Goal: Task Accomplishment & Management: Manage account settings

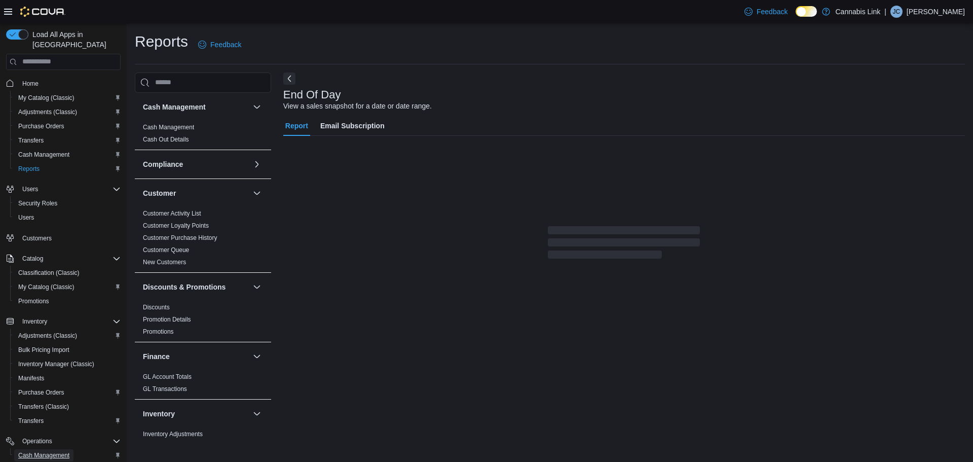
click at [55, 451] on span "Cash Management" at bounding box center [43, 455] width 51 height 8
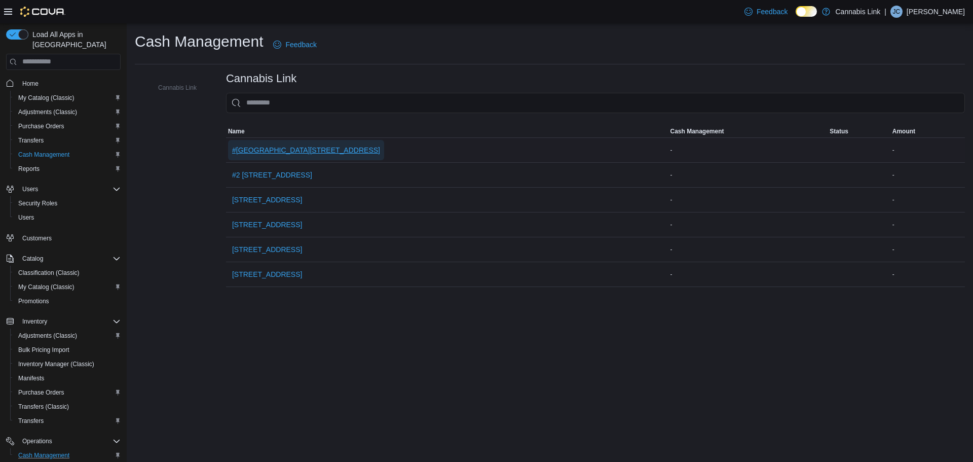
click at [298, 148] on span "#[GEOGRAPHIC_DATA][STREET_ADDRESS]" at bounding box center [306, 150] width 148 height 10
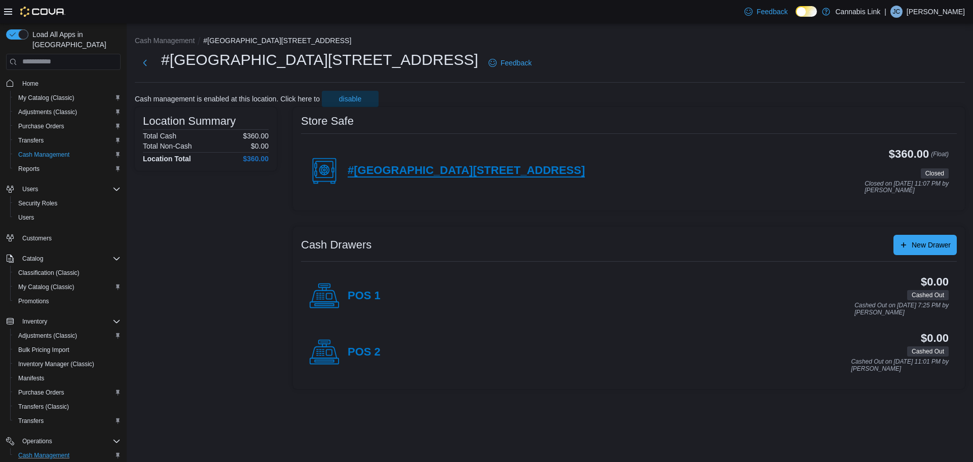
click at [424, 167] on h4 "#[GEOGRAPHIC_DATA][STREET_ADDRESS]" at bounding box center [466, 170] width 237 height 13
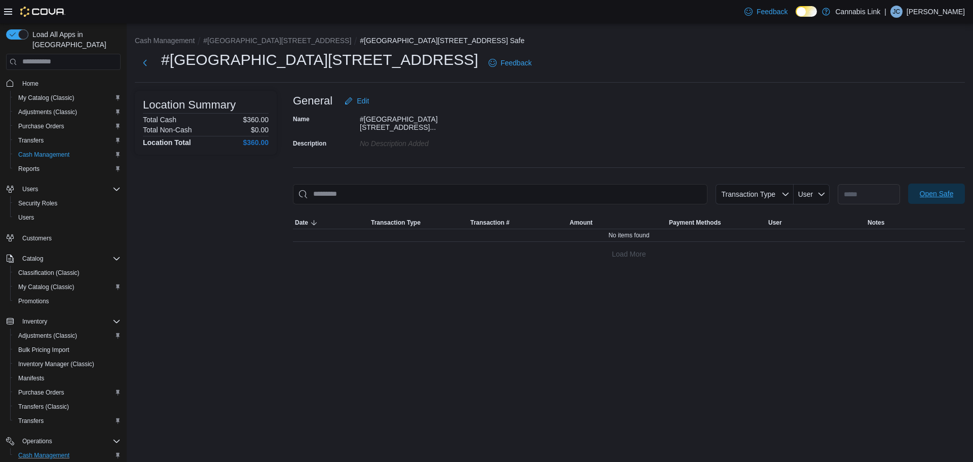
click at [922, 189] on span "Open Safe" at bounding box center [937, 194] width 34 height 10
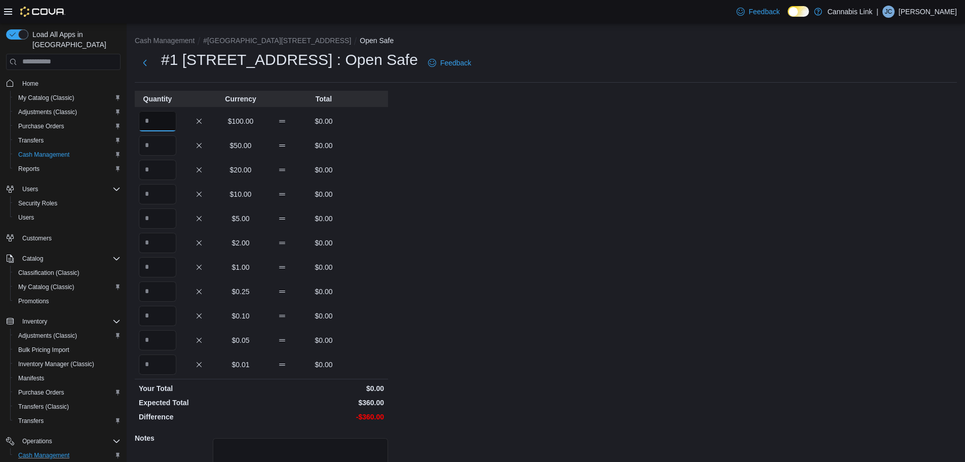
click at [157, 121] on input "Quantity" at bounding box center [158, 121] width 38 height 20
type input "*"
click at [163, 171] on input "Quantity" at bounding box center [158, 170] width 38 height 20
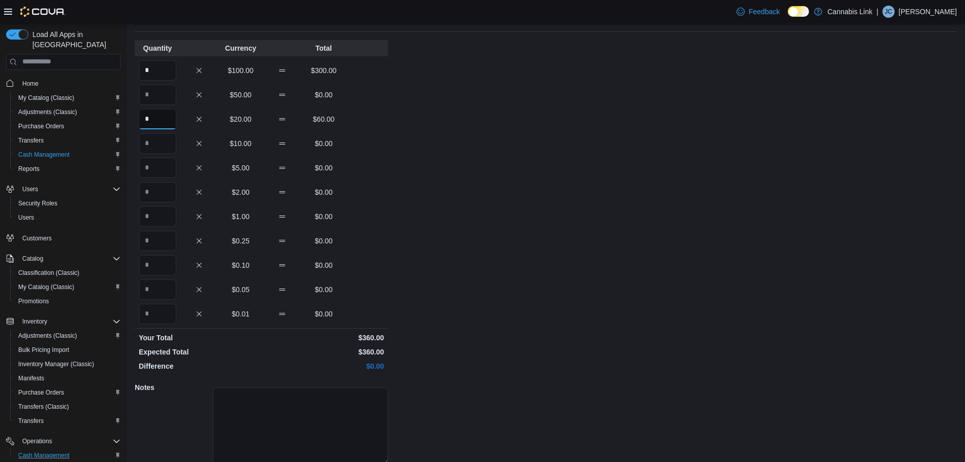
scroll to position [90, 0]
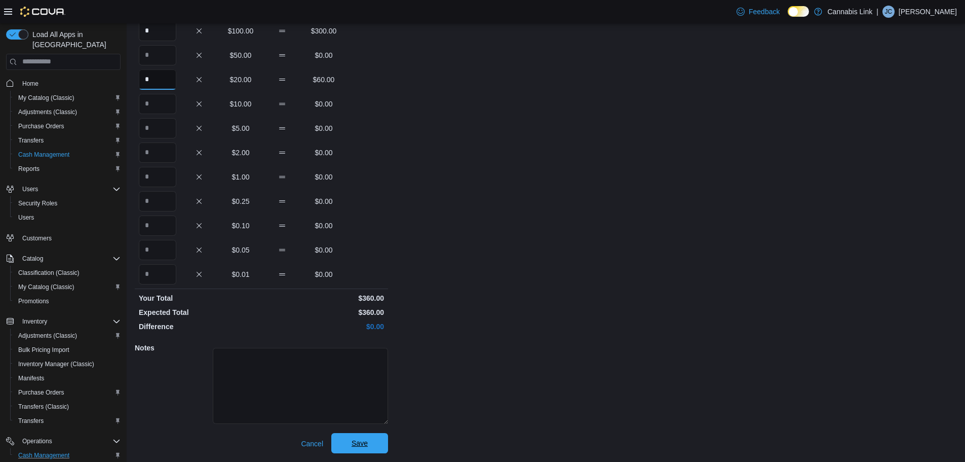
type input "*"
click at [367, 441] on span "Save" at bounding box center [360, 443] width 16 height 10
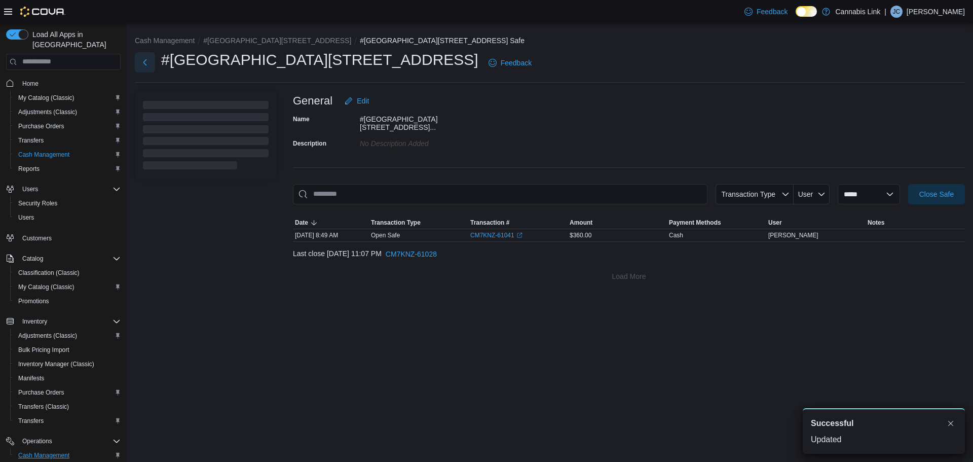
click at [150, 60] on button "Next" at bounding box center [145, 62] width 20 height 20
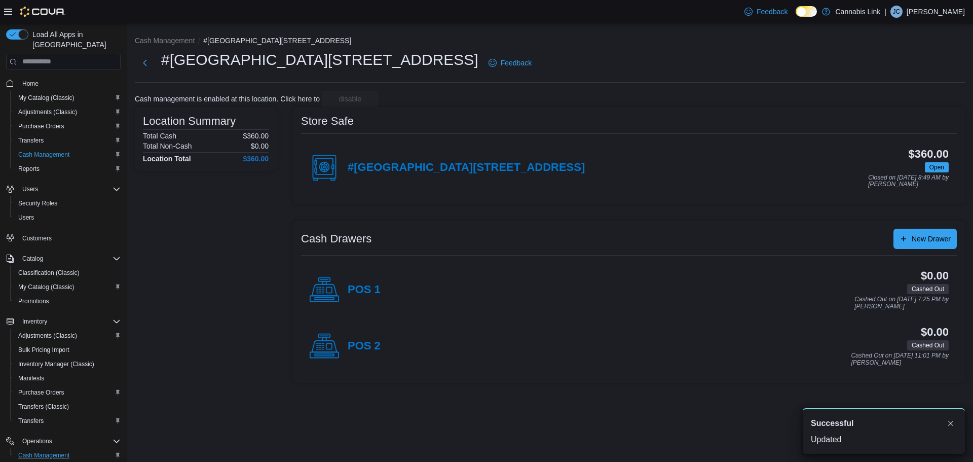
click at [381, 355] on div "$0.00 Cashed Out Cashed Out on [DATE] 11:01 PM by [PERSON_NAME]" at bounding box center [665, 346] width 568 height 40
click at [378, 350] on h4 "POS 2" at bounding box center [364, 346] width 33 height 13
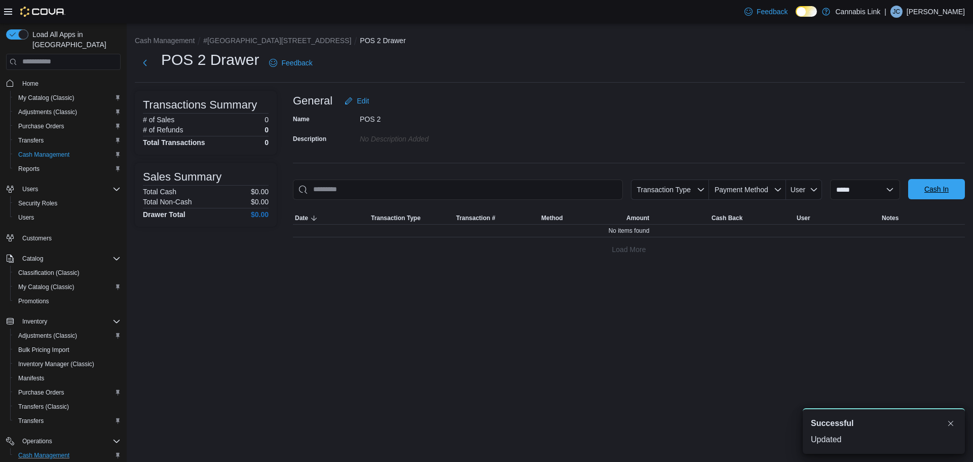
click at [962, 198] on button "Cash In" at bounding box center [936, 189] width 57 height 20
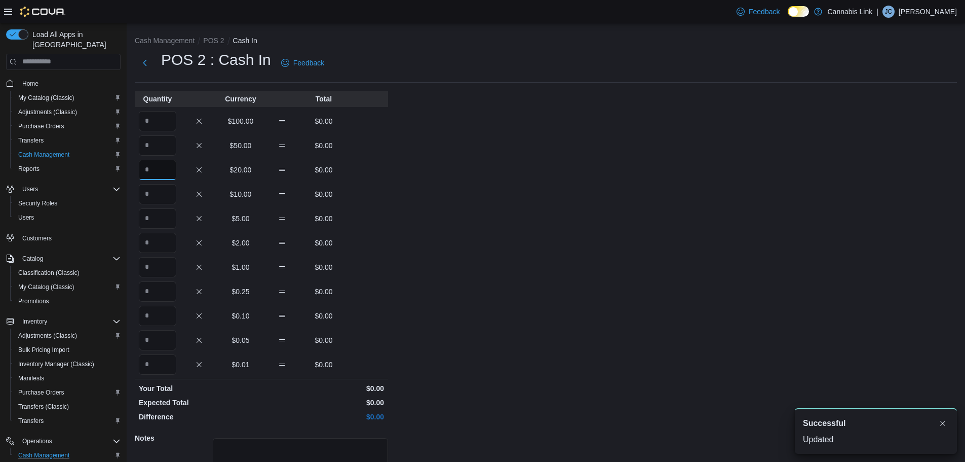
click at [157, 164] on input "Quantity" at bounding box center [158, 170] width 38 height 20
type input "*"
type input "**"
type input "*"
type input "**"
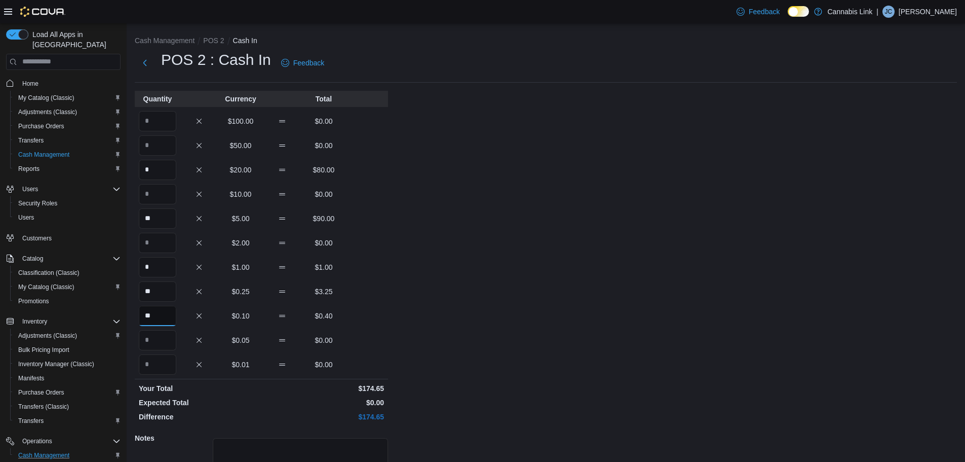
type input "**"
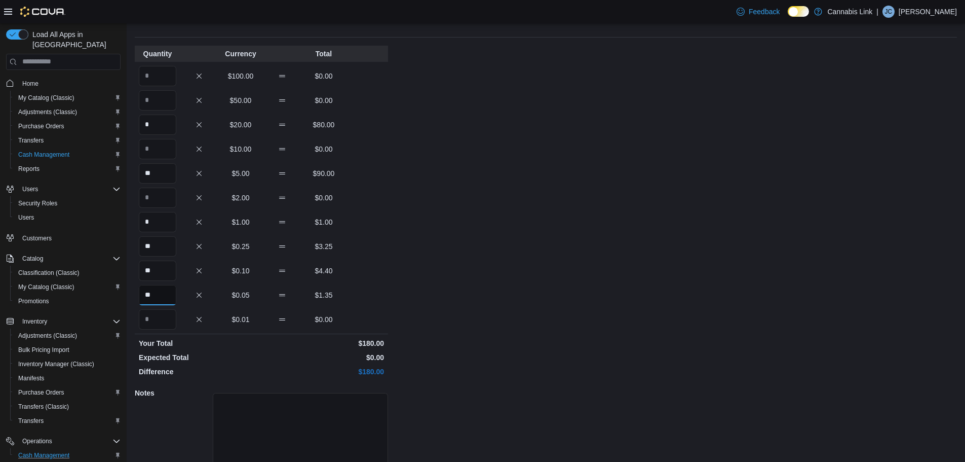
scroll to position [90, 0]
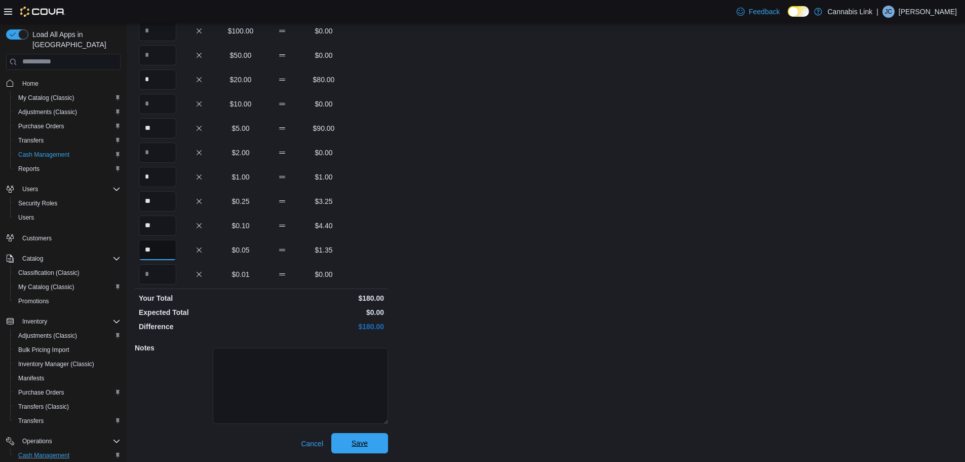
type input "**"
click at [356, 447] on span "Save" at bounding box center [360, 443] width 16 height 10
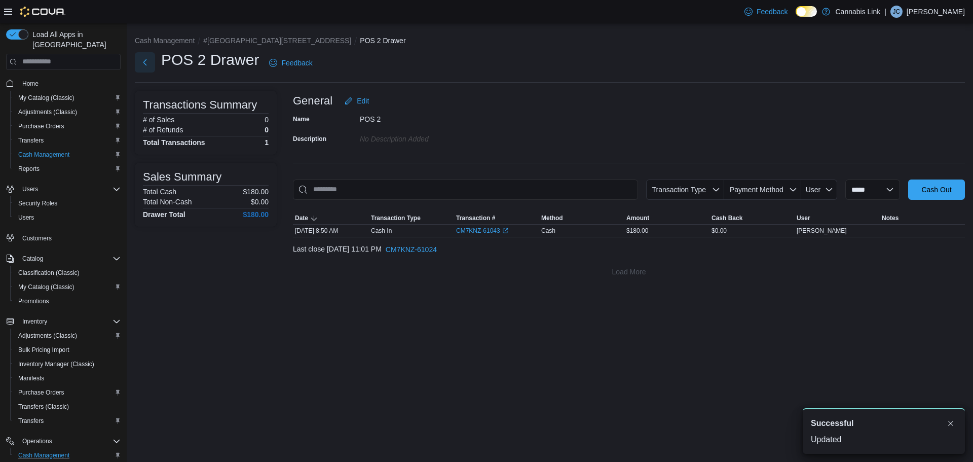
click at [142, 65] on button "Next" at bounding box center [145, 62] width 20 height 20
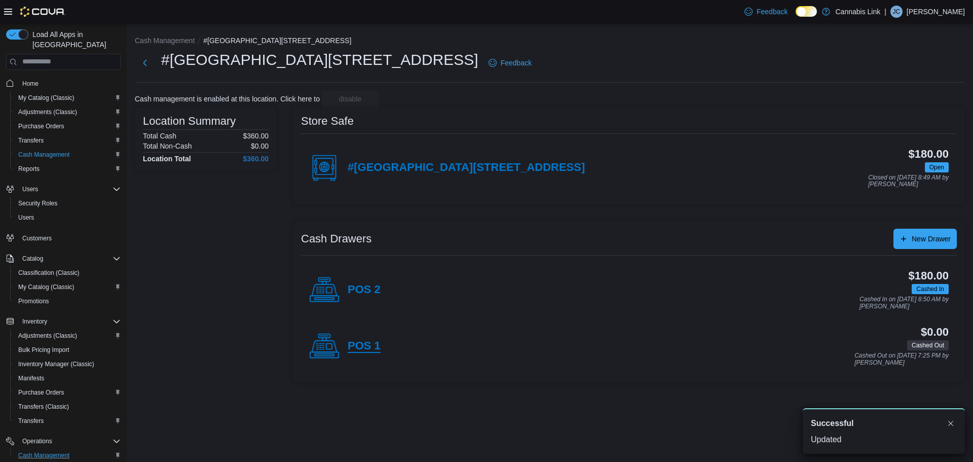
click at [357, 351] on h4 "POS 1" at bounding box center [364, 346] width 33 height 13
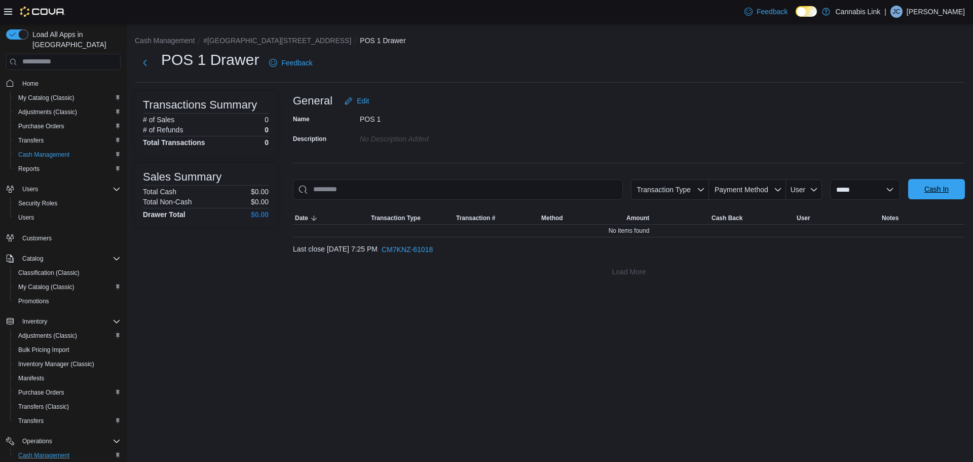
click at [950, 185] on span "Cash In" at bounding box center [936, 189] width 45 height 20
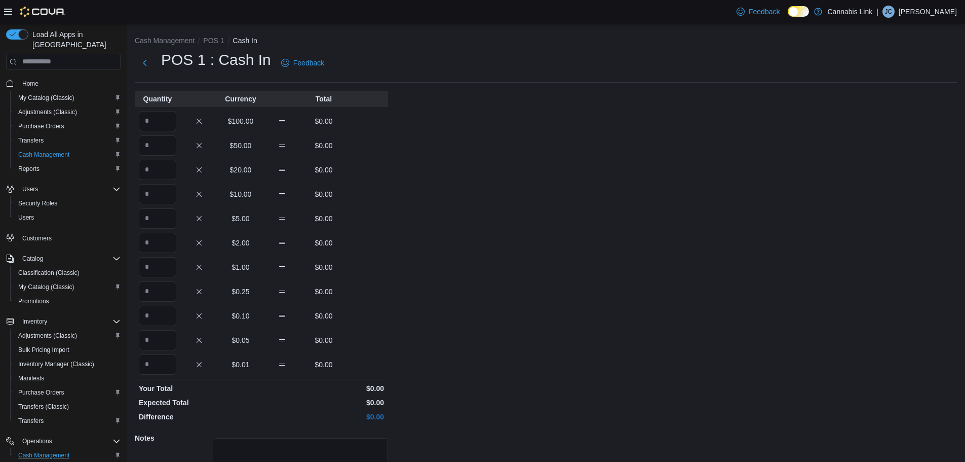
click at [158, 180] on div "Quantity Currency Total $100.00 $0.00 $50.00 $0.00 $20.00 $0.00 $10.00 $0.00 $5…" at bounding box center [261, 317] width 253 height 453
click at [153, 171] on input "Quantity" at bounding box center [158, 170] width 38 height 20
type input "*"
type input "**"
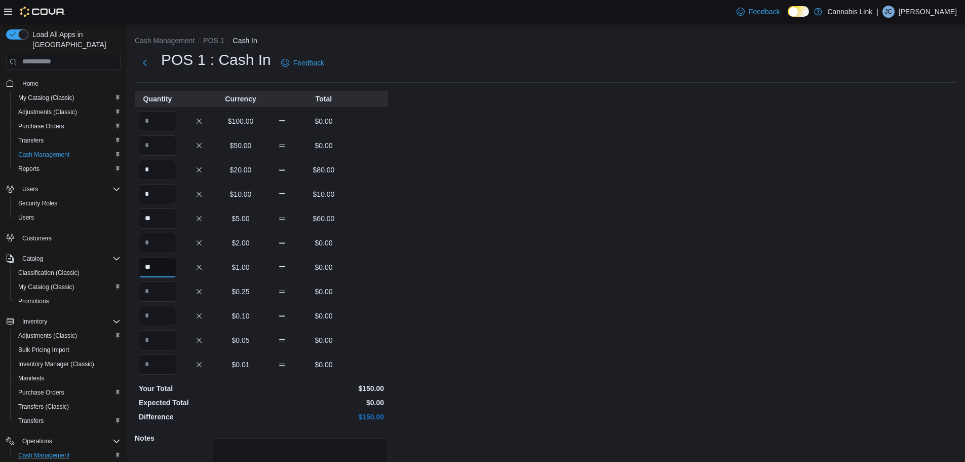
type input "**"
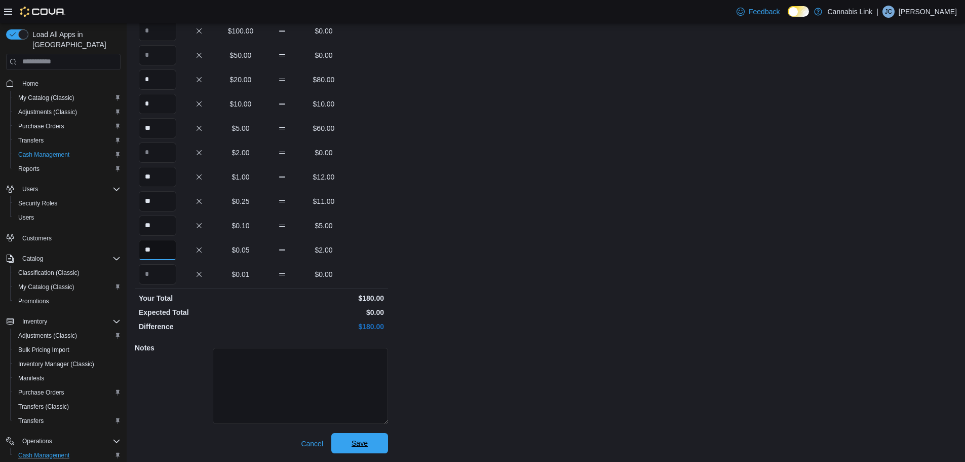
type input "**"
click at [369, 439] on span "Save" at bounding box center [360, 443] width 45 height 20
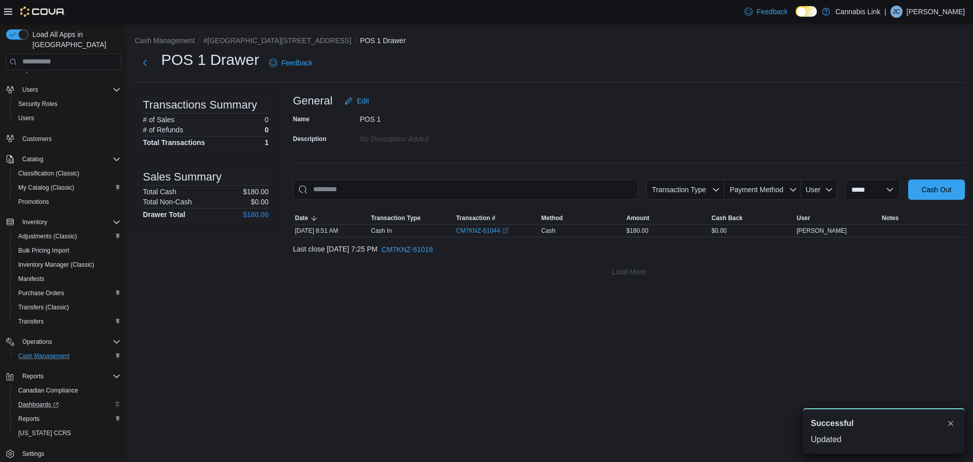
scroll to position [104, 0]
click at [42, 408] on link "Reports" at bounding box center [28, 414] width 29 height 12
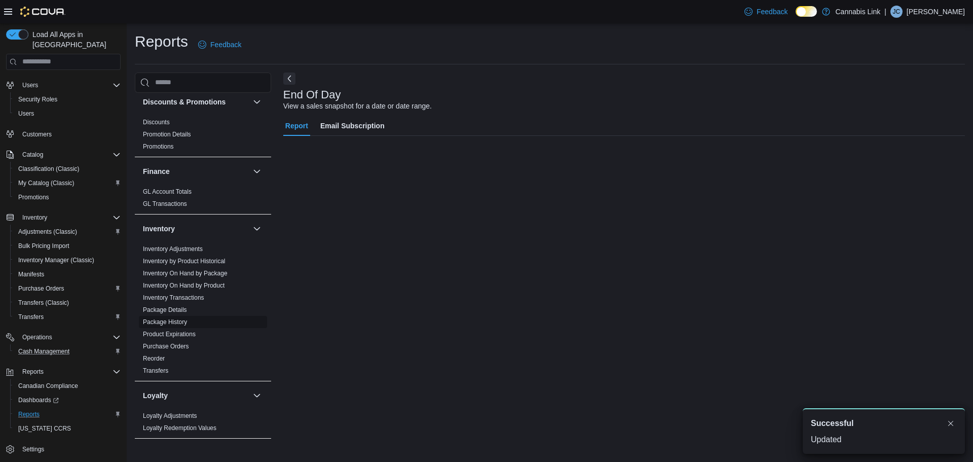
scroll to position [203, 0]
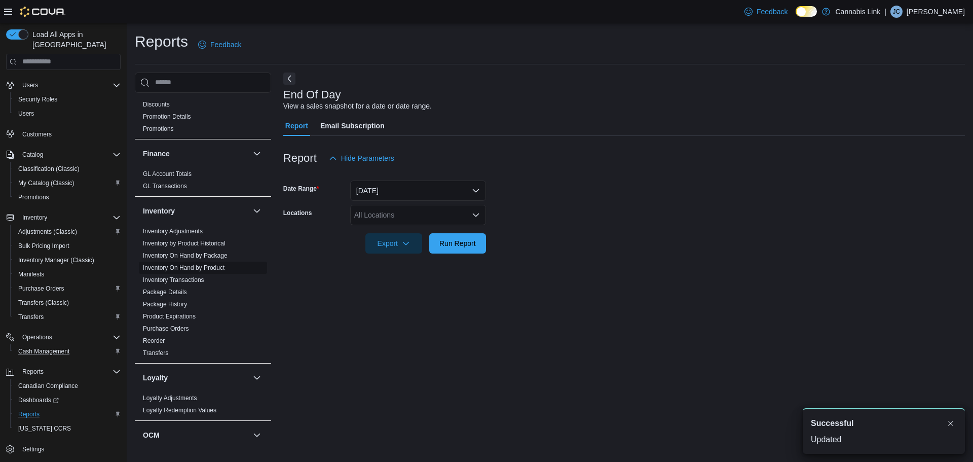
click at [205, 265] on link "Inventory On Hand by Product" at bounding box center [184, 267] width 82 height 7
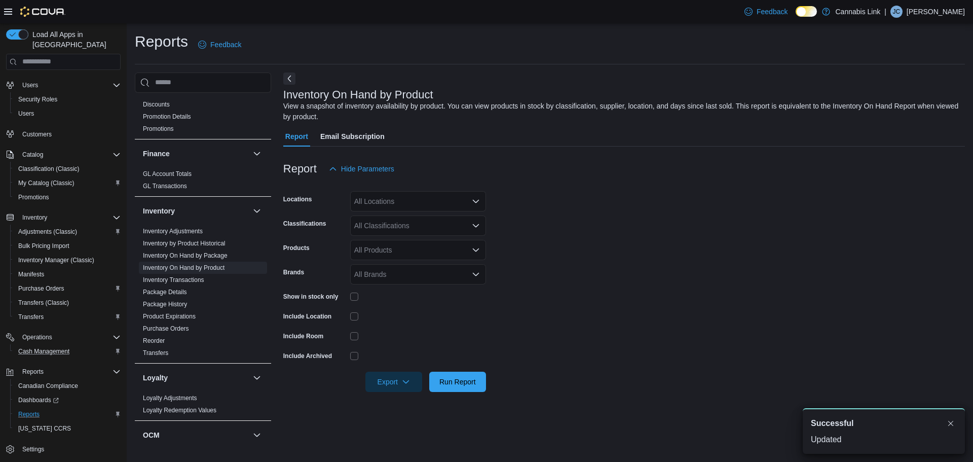
click at [438, 199] on div "All Locations" at bounding box center [418, 201] width 136 height 20
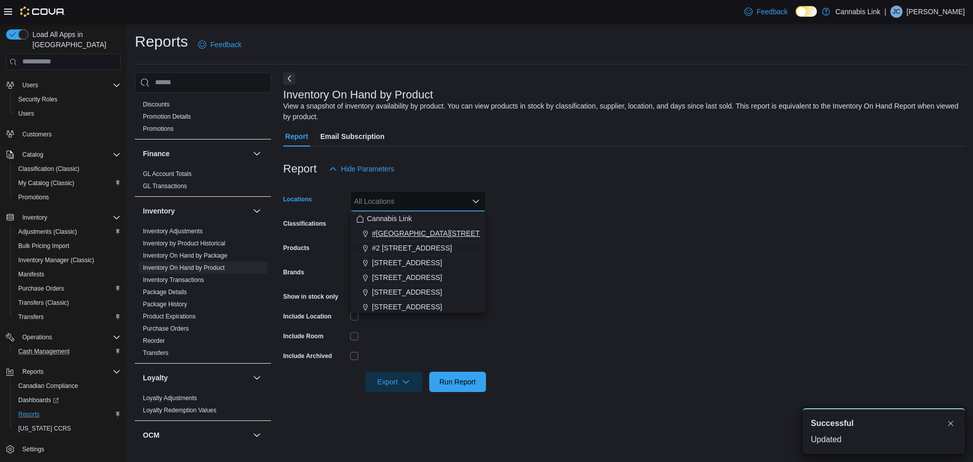
click at [449, 234] on span "#[GEOGRAPHIC_DATA][STREET_ADDRESS]" at bounding box center [446, 233] width 148 height 10
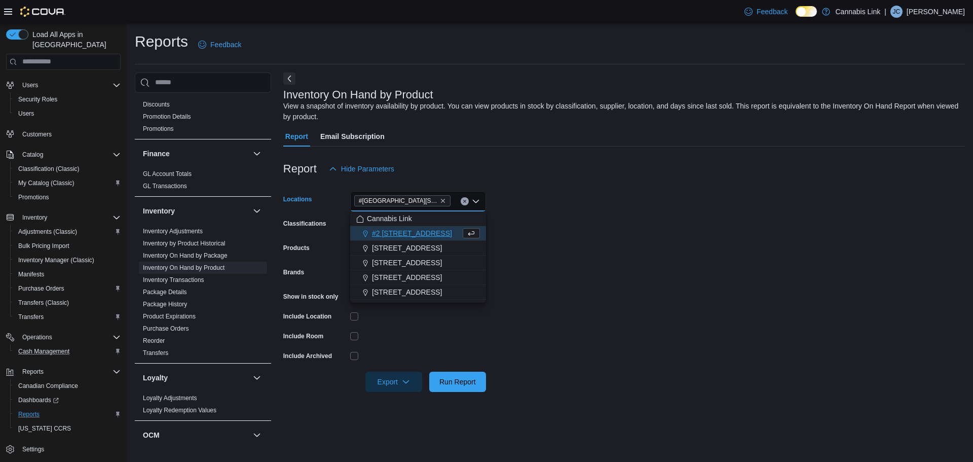
click at [627, 260] on form "Locations #[GEOGRAPHIC_DATA][STREET_ADDRESS]. Selected. [STREET_ADDRESS]. Press…" at bounding box center [624, 285] width 682 height 213
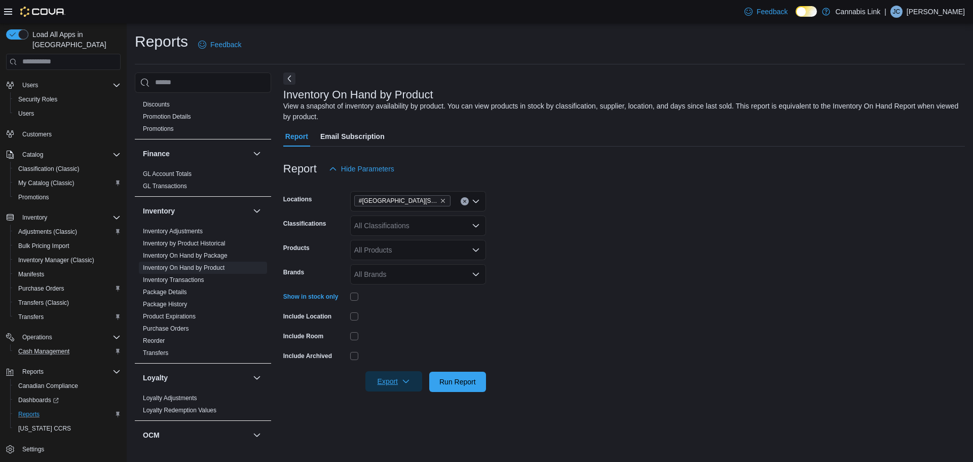
click at [383, 375] on span "Export" at bounding box center [393, 381] width 45 height 20
click at [384, 318] on span "Export to Excel" at bounding box center [395, 321] width 46 height 8
